Goal: Find specific page/section

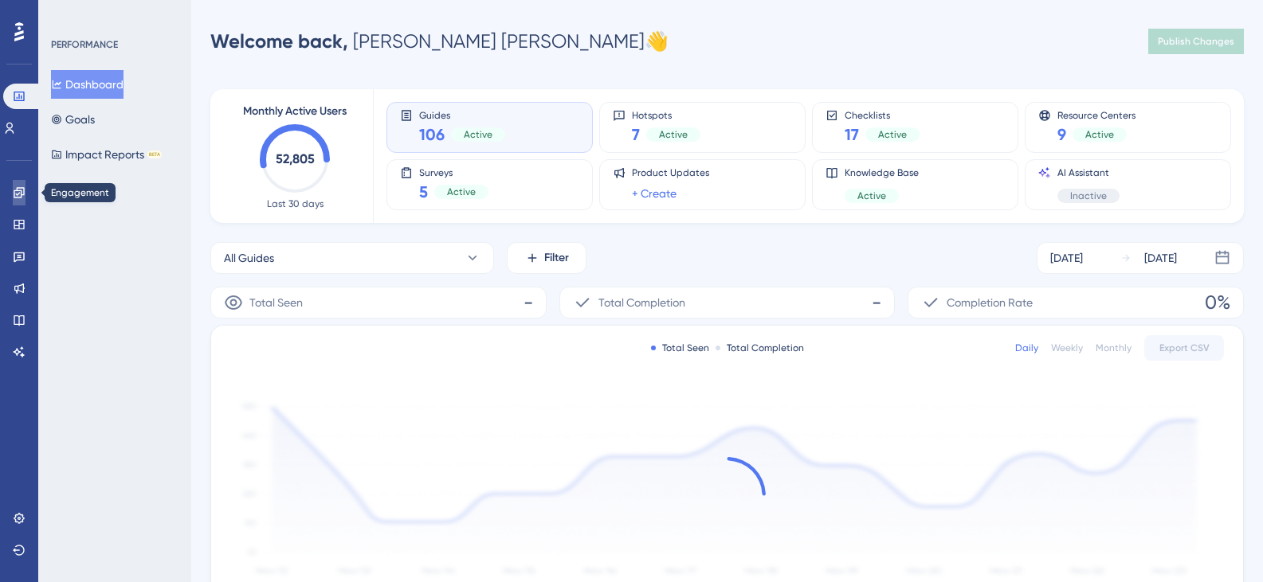
click at [18, 190] on icon at bounding box center [19, 192] width 10 height 10
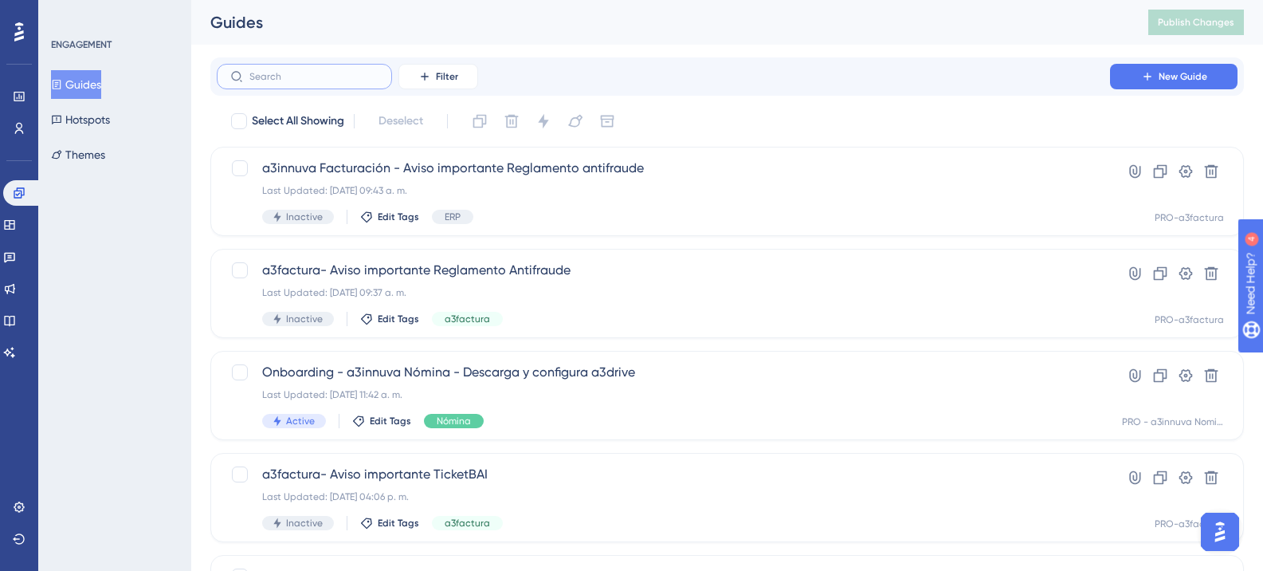
click at [280, 76] on input "text" at bounding box center [313, 76] width 129 height 11
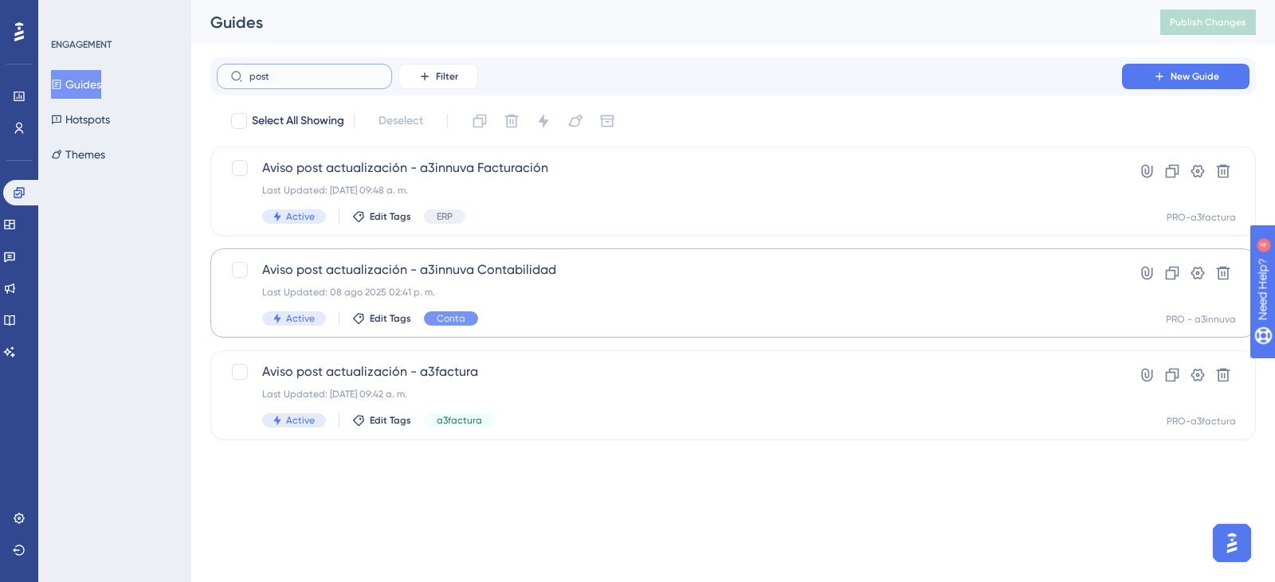
type input "post"
drag, startPoint x: 568, startPoint y: 270, endPoint x: 394, endPoint y: 275, distance: 173.8
click at [394, 275] on span "Aviso post actualización - a3innuva Contabilidad" at bounding box center [669, 270] width 814 height 19
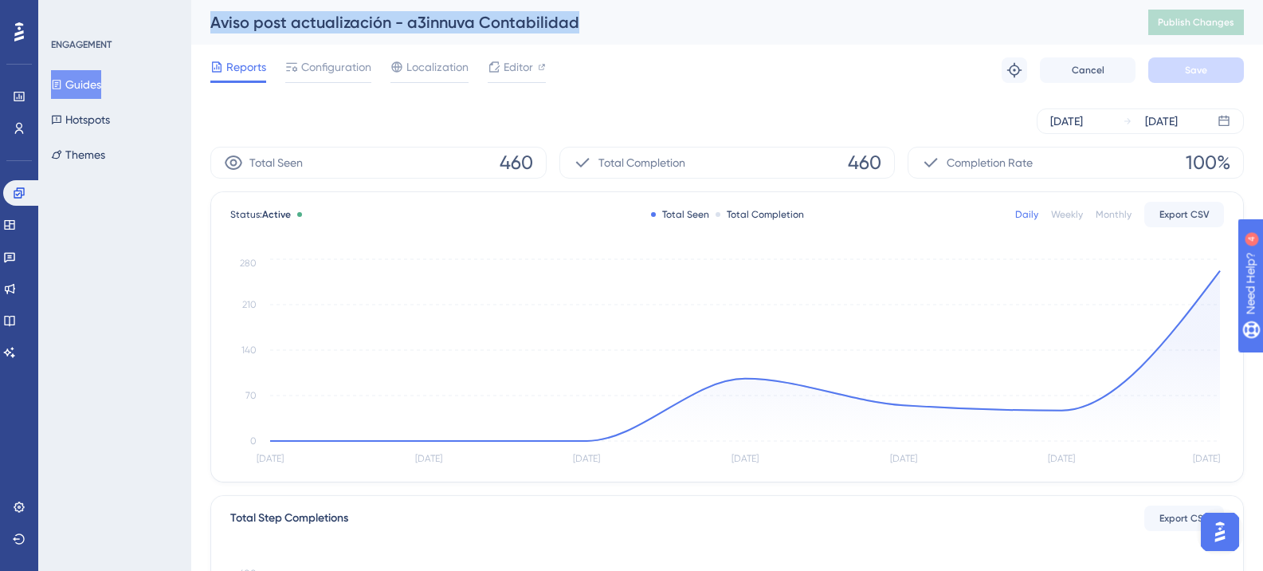
drag, startPoint x: 214, startPoint y: 22, endPoint x: 585, endPoint y: 22, distance: 371.3
click at [587, 20] on div "Aviso post actualización - a3innuva Contabilidad" at bounding box center [659, 22] width 898 height 22
copy div "Aviso post actualización - a3innuva Contabilidad"
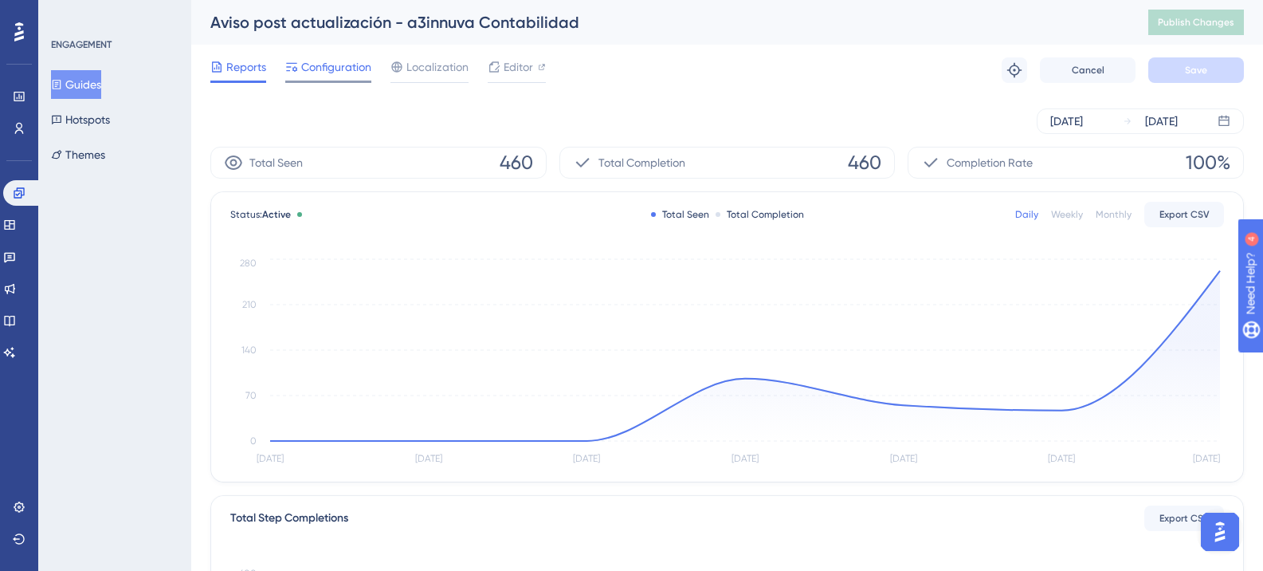
click at [324, 60] on span "Configuration" at bounding box center [336, 66] width 70 height 19
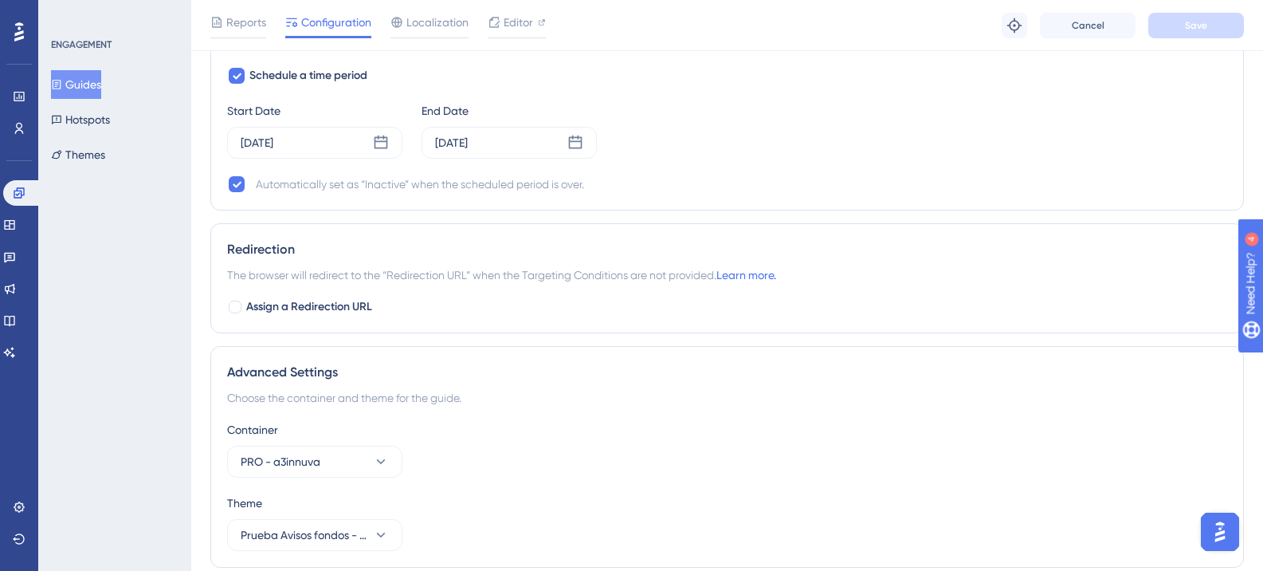
scroll to position [1355, 0]
